Goal: Transaction & Acquisition: Purchase product/service

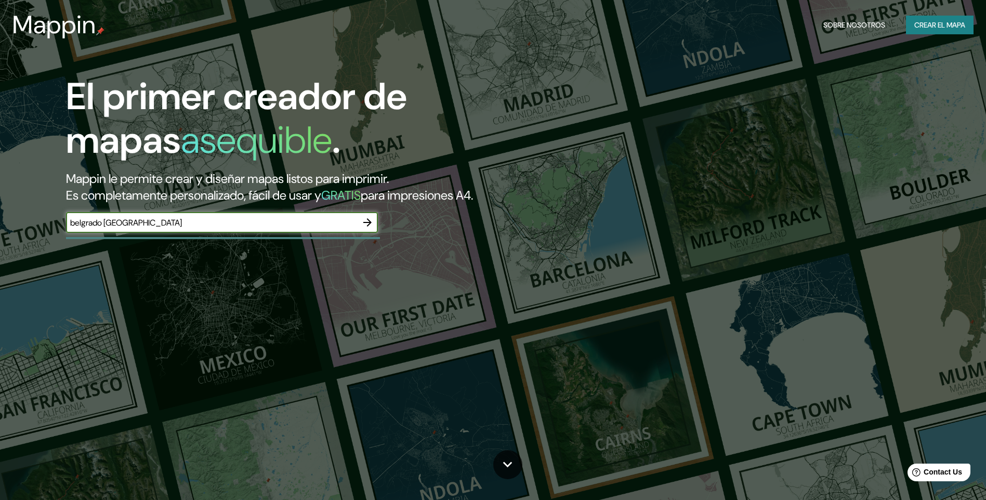
type input "belgrado [GEOGRAPHIC_DATA]"
click at [369, 218] on icon "button" at bounding box center [367, 222] width 12 height 12
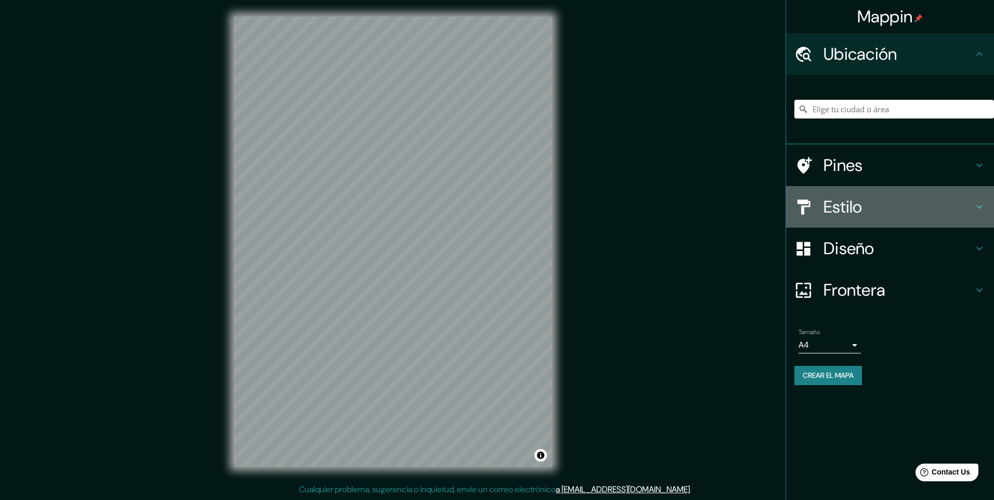
click at [983, 206] on icon at bounding box center [979, 207] width 12 height 12
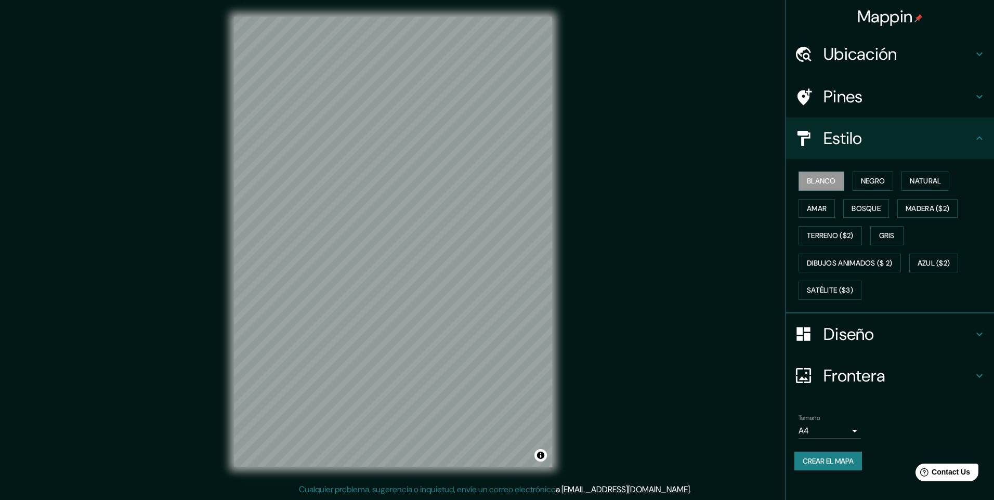
click at [982, 331] on icon at bounding box center [979, 334] width 12 height 12
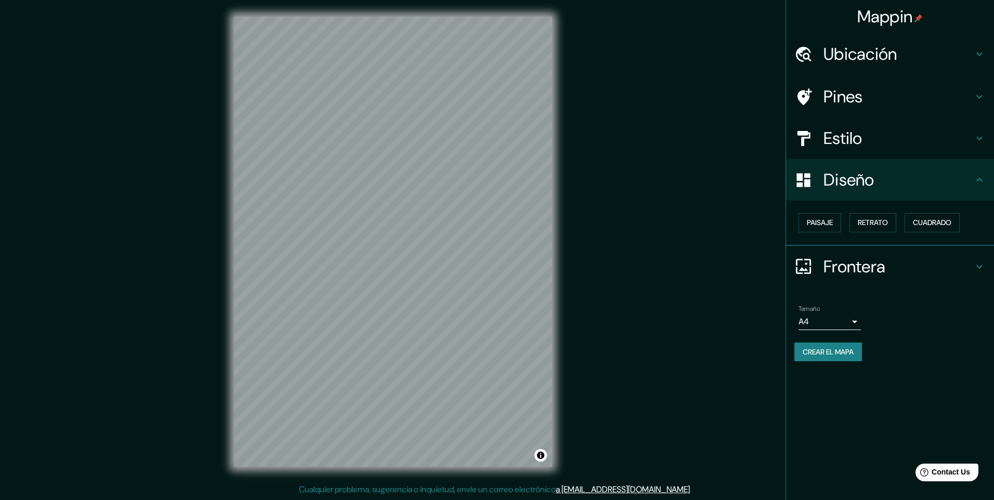
click at [978, 270] on icon at bounding box center [979, 266] width 12 height 12
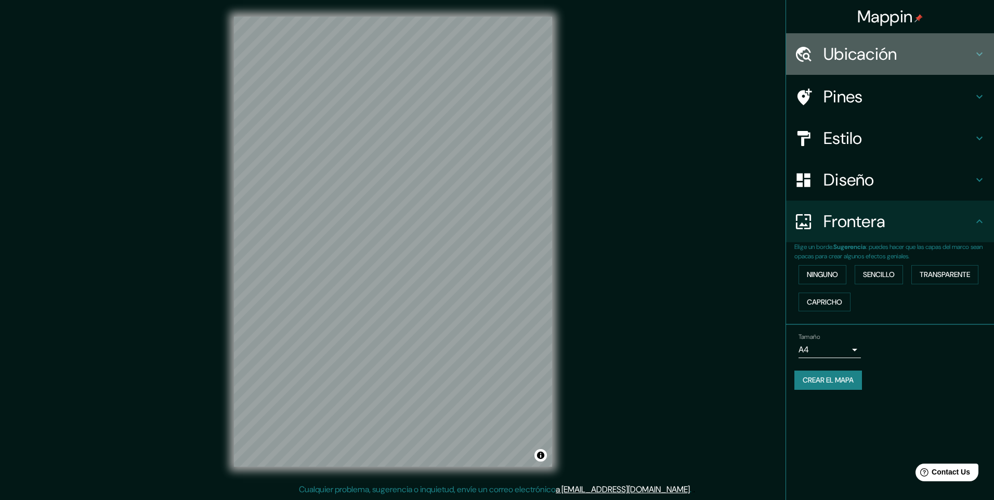
click at [965, 58] on h4 "Ubicación" at bounding box center [898, 54] width 150 height 21
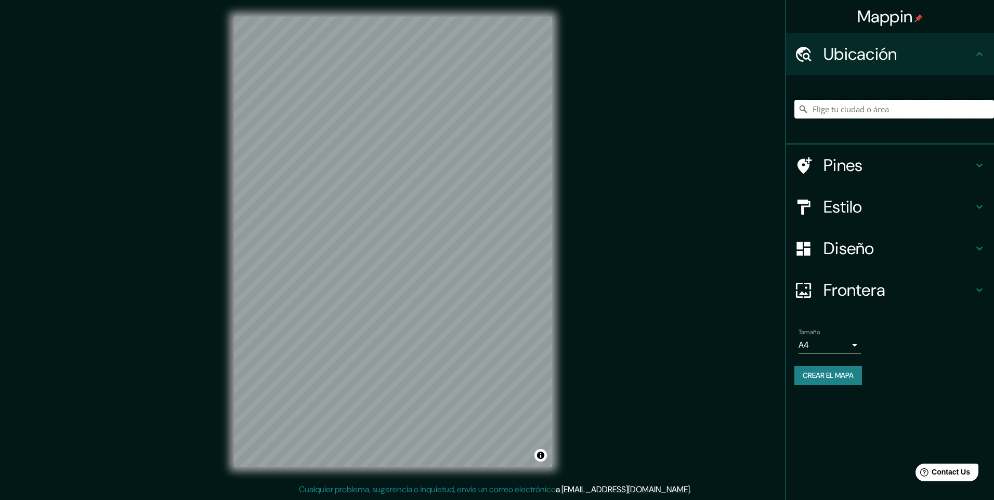
click at [913, 114] on input "Elige tu ciudad o área" at bounding box center [894, 109] width 200 height 19
click at [187, 247] on div "Mappin Ubicación Pines Estilo Diseño Frontera Elige un borde. Sugerencia : pued…" at bounding box center [497, 250] width 994 height 500
click at [605, 269] on div "Mappin Ubicación Pines Estilo Diseño Frontera Elige un borde. Sugerencia : pued…" at bounding box center [497, 250] width 994 height 500
click at [593, 293] on div "Mappin Ubicación Pines Estilo Diseño Frontera Elige un borde. Sugerencia : pued…" at bounding box center [497, 250] width 994 height 500
click at [437, 231] on div at bounding box center [435, 230] width 8 height 8
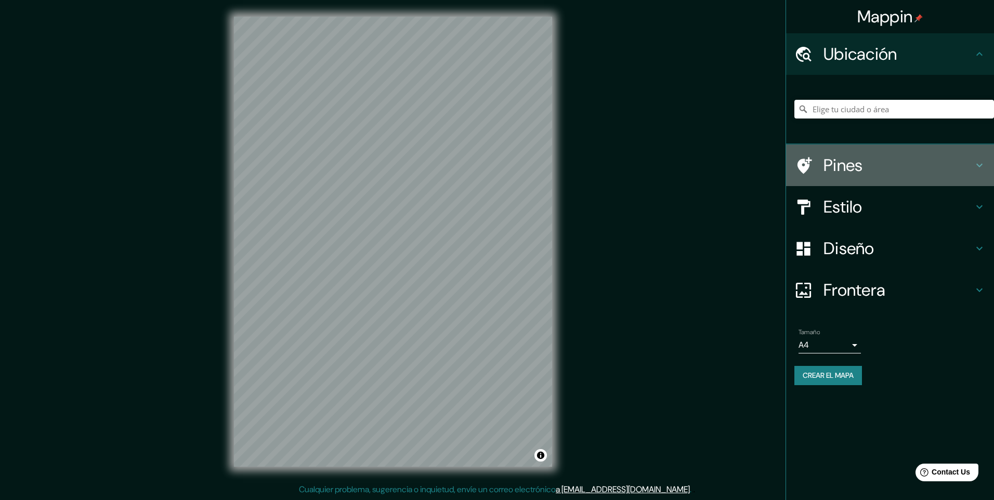
click at [846, 174] on h4 "Pines" at bounding box center [898, 165] width 150 height 21
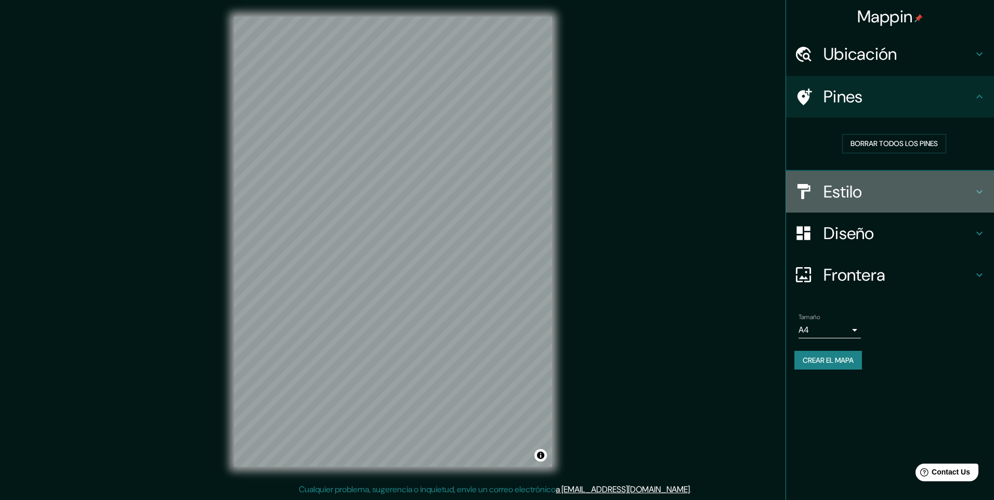
click at [847, 184] on h4 "Estilo" at bounding box center [898, 191] width 150 height 21
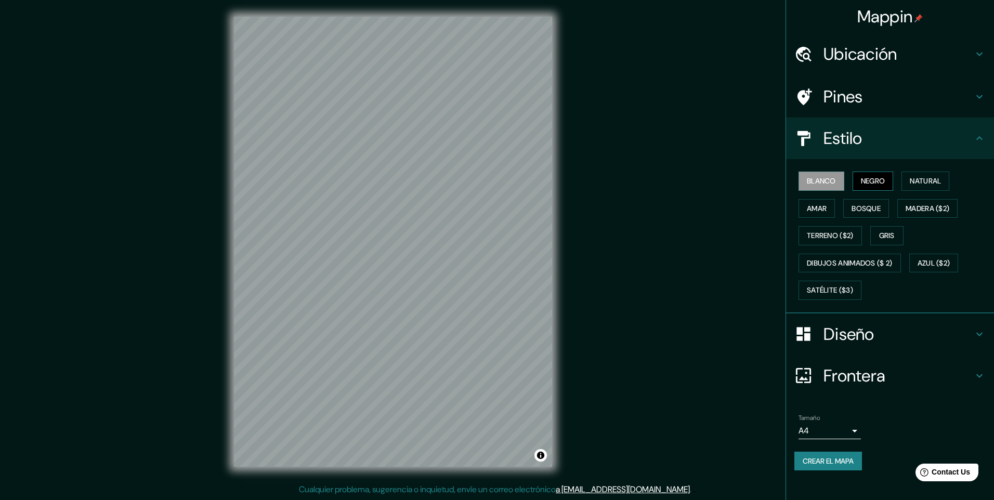
click at [868, 180] on font "Negro" at bounding box center [873, 181] width 24 height 13
click at [925, 178] on font "Natural" at bounding box center [924, 181] width 31 height 13
click at [814, 215] on button "Amar" at bounding box center [816, 208] width 36 height 19
click at [856, 210] on font "Bosque" at bounding box center [865, 208] width 29 height 13
click at [890, 234] on font "Gris" at bounding box center [887, 235] width 16 height 13
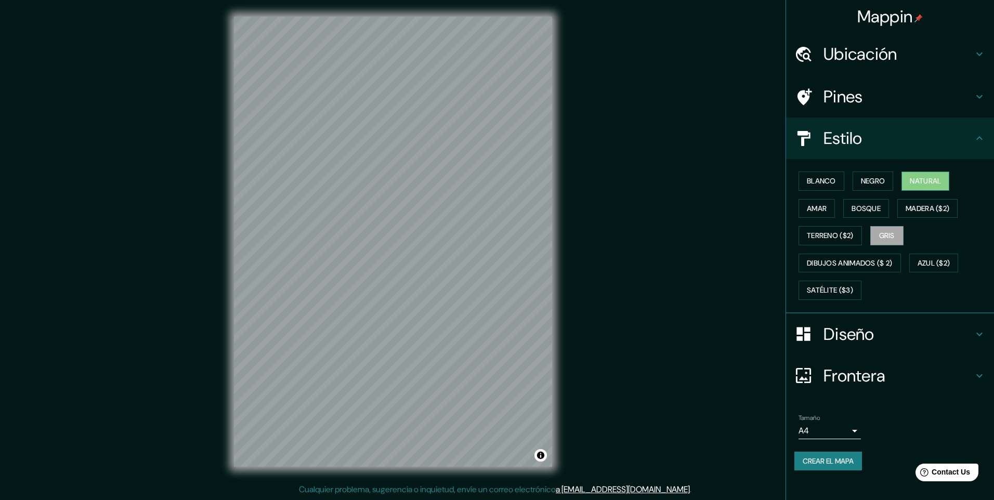
click at [909, 179] on button "Natural" at bounding box center [925, 181] width 48 height 19
click at [814, 329] on div at bounding box center [808, 334] width 29 height 18
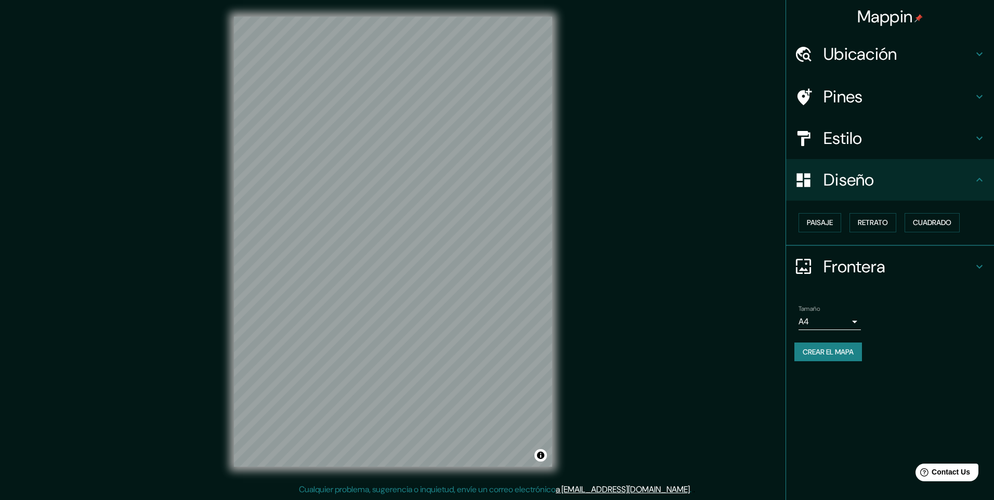
click at [879, 262] on h4 "Frontera" at bounding box center [898, 266] width 150 height 21
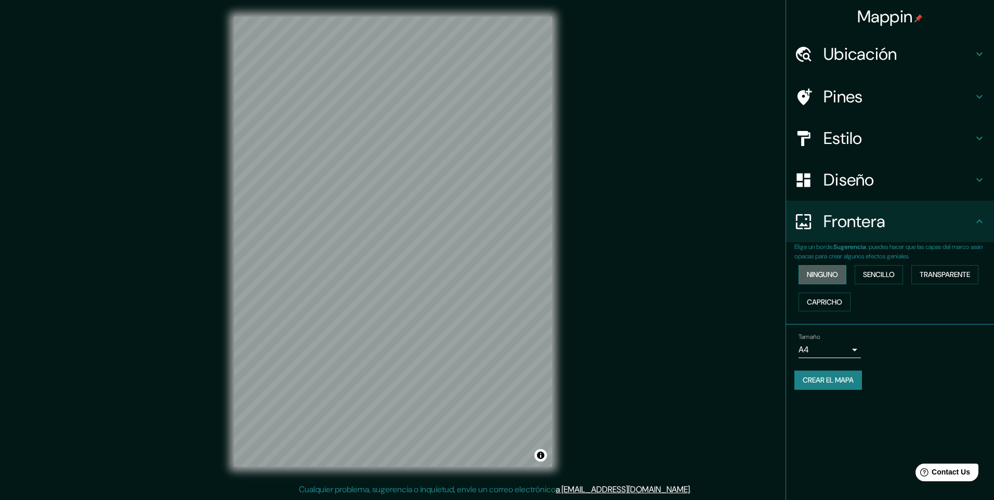
click at [838, 274] on font "Ninguno" at bounding box center [822, 274] width 31 height 13
click at [881, 274] on font "Sencillo" at bounding box center [879, 274] width 32 height 13
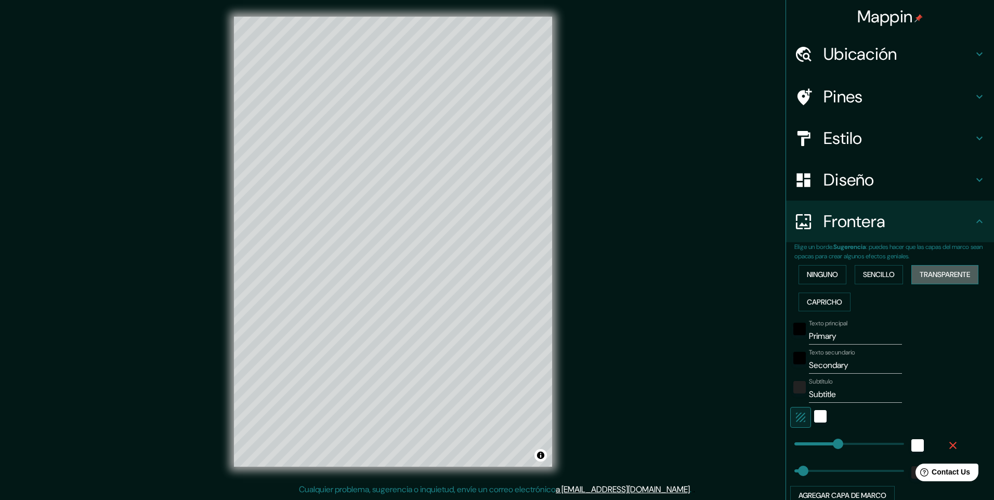
click at [953, 273] on font "Transparente" at bounding box center [944, 274] width 50 height 13
click at [829, 299] on font "Capricho" at bounding box center [824, 302] width 35 height 13
click at [816, 284] on button "Ninguno" at bounding box center [822, 274] width 48 height 19
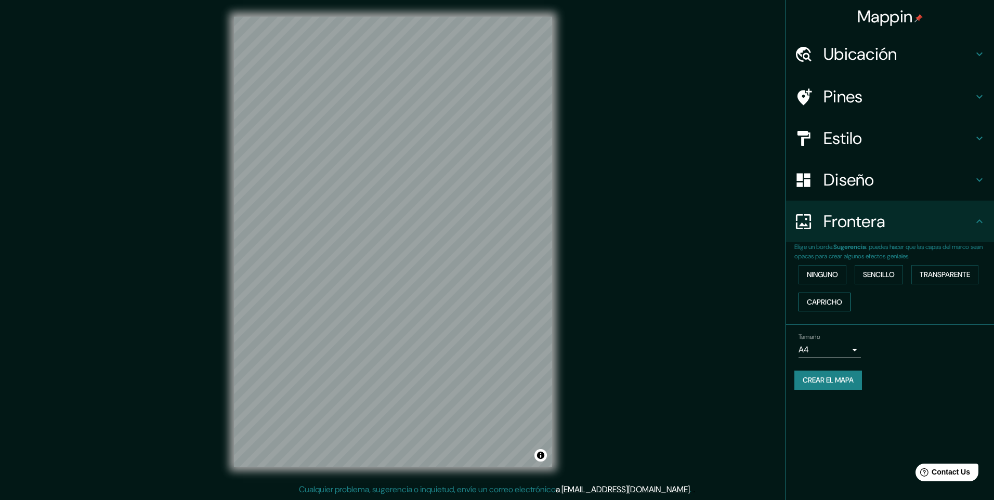
click at [829, 299] on font "Capricho" at bounding box center [824, 302] width 35 height 13
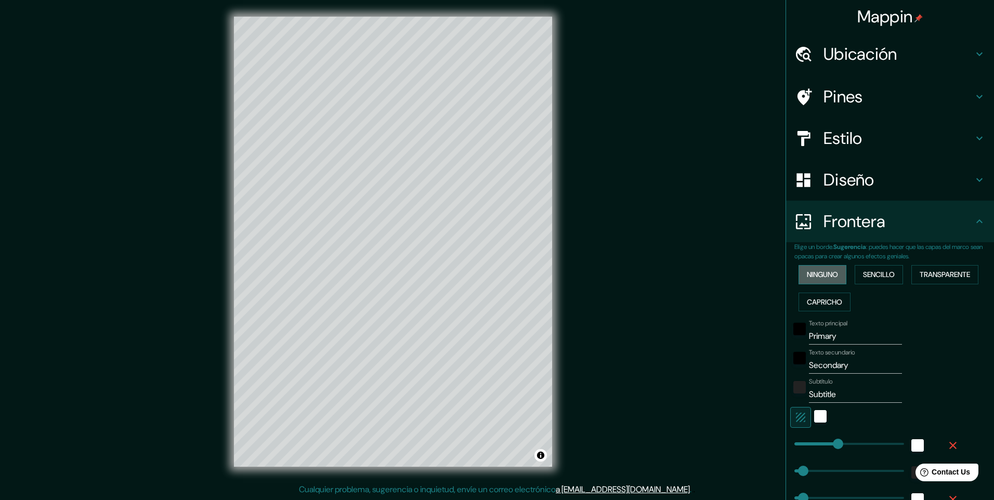
click at [818, 284] on button "Ninguno" at bounding box center [822, 274] width 48 height 19
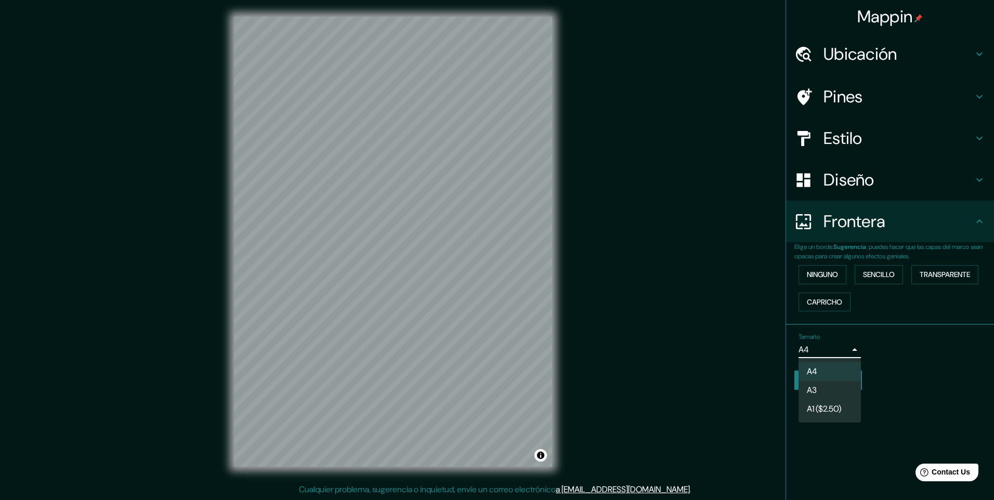
click at [850, 353] on body "Mappin Ubicación Pines Estilo Diseño Frontera Elige un borde. Sugerencia : pued…" at bounding box center [497, 250] width 994 height 500
click at [850, 353] on div at bounding box center [497, 250] width 994 height 500
click at [853, 379] on font "Crear el mapa" at bounding box center [827, 380] width 51 height 13
click at [832, 380] on font "Crear el mapa" at bounding box center [827, 380] width 51 height 13
